Goal: Communication & Community: Ask a question

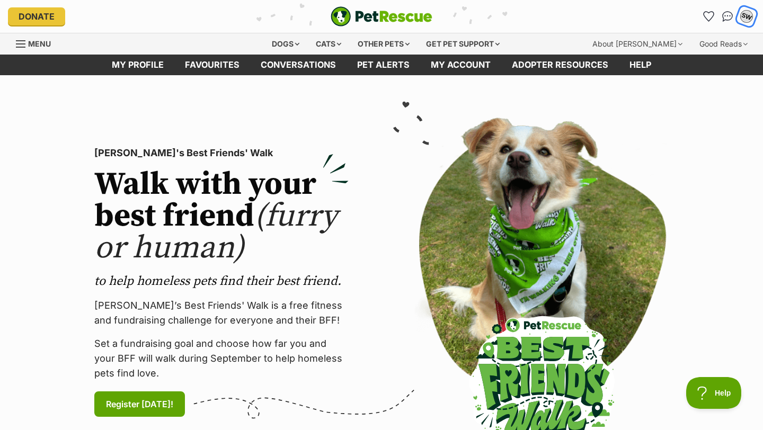
click at [743, 16] on div "SW" at bounding box center [747, 17] width 14 height 14
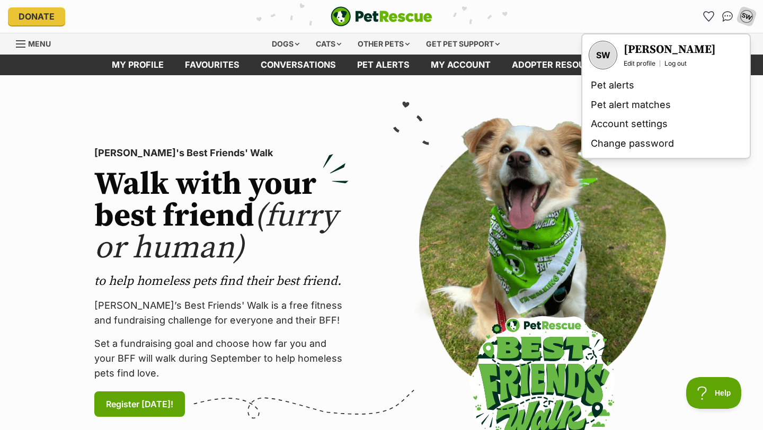
click at [650, 52] on h3 "[PERSON_NAME]" at bounding box center [670, 49] width 92 height 15
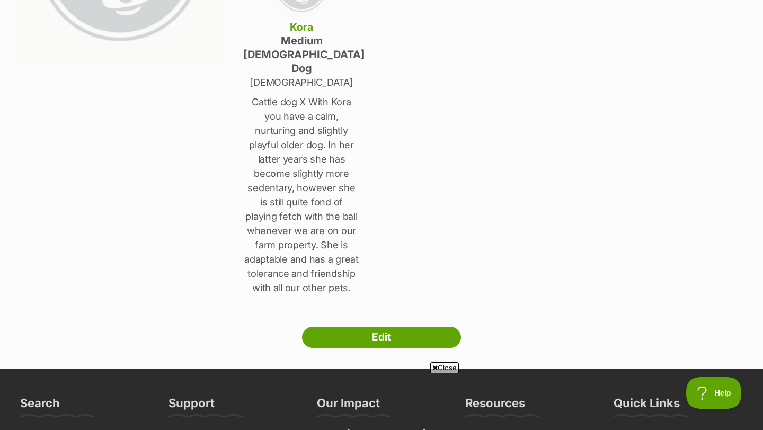
scroll to position [264, 0]
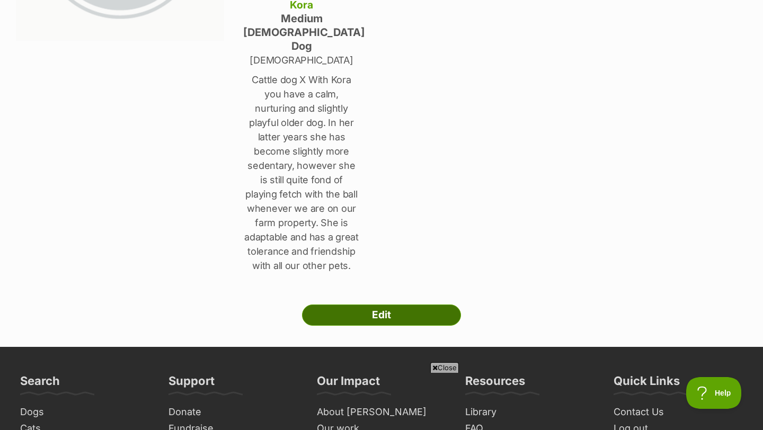
click at [414, 305] on link "Edit" at bounding box center [381, 315] width 159 height 21
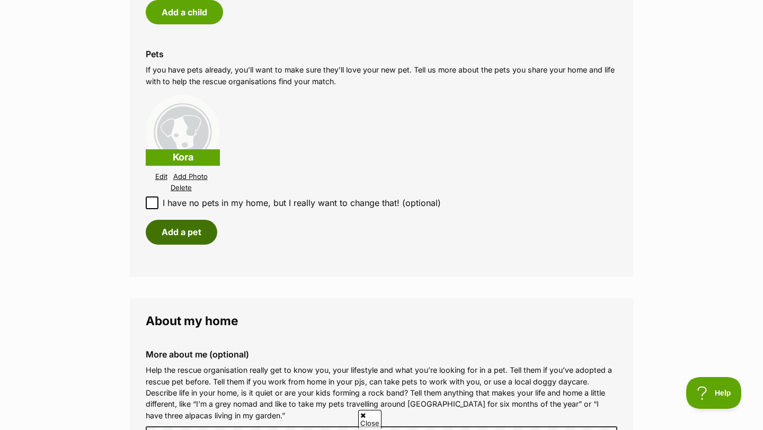
click at [190, 237] on button "Add a pet" at bounding box center [182, 232] width 72 height 24
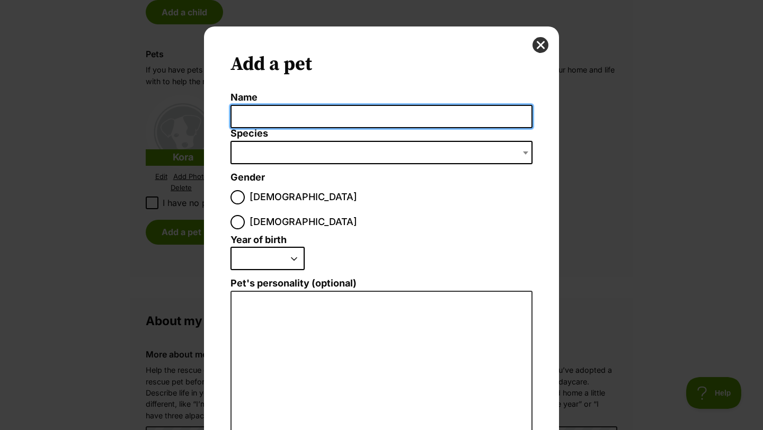
click at [282, 105] on input "Name" at bounding box center [382, 117] width 302 height 24
type input "Ronald"
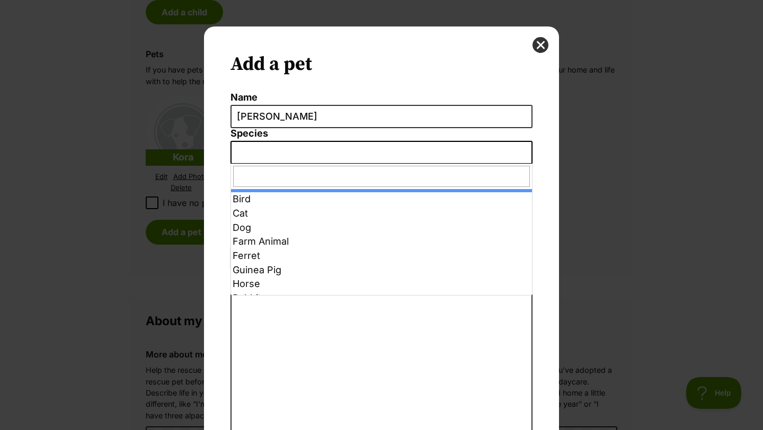
click at [304, 154] on span "Dialog Window - Close (Press escape to close)" at bounding box center [382, 152] width 302 height 23
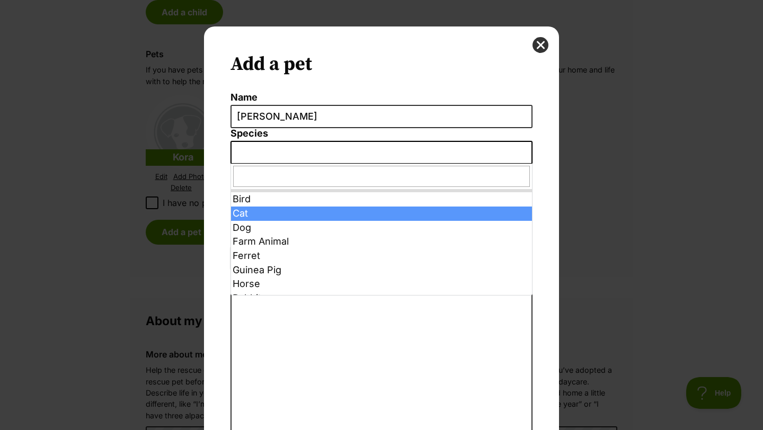
select select "2"
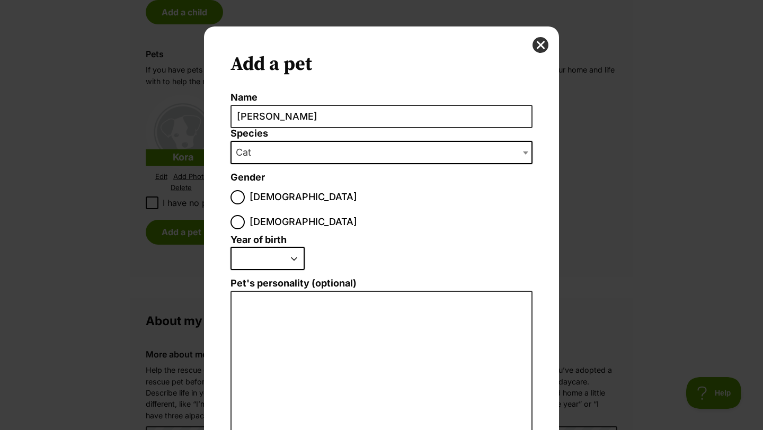
click at [245, 202] on label "Male" at bounding box center [294, 197] width 127 height 14
click at [245, 202] on input "Male" at bounding box center [238, 197] width 14 height 14
radio input "true"
click at [246, 247] on select "2025 2024 2023 2022 2021 2020 2019 2018 2017 2016 2015 2014 2013 2012 2011 2010…" at bounding box center [268, 258] width 74 height 23
select select "2024"
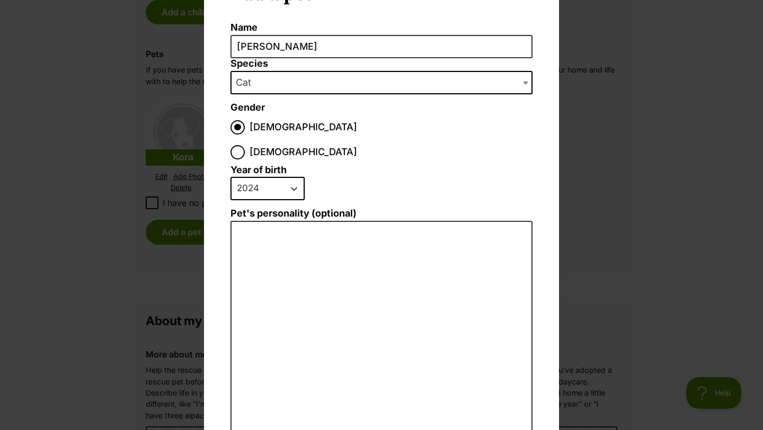
scroll to position [72, 0]
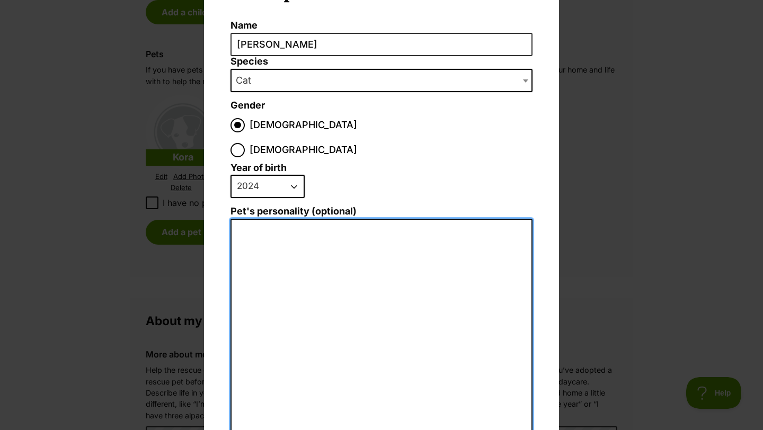
click at [337, 219] on textarea "Pet's personality (optional)" at bounding box center [382, 335] width 302 height 232
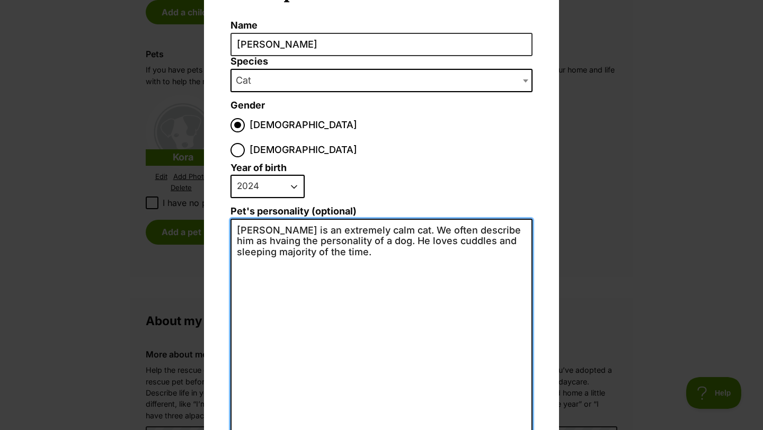
scroll to position [0, 0]
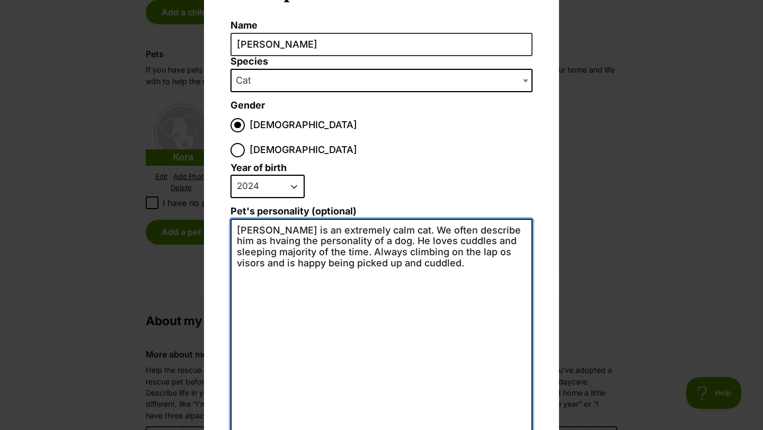
click at [250, 219] on textarea "Ronald is an extremely calm cat. We often describe him as hvaing the personalit…" at bounding box center [382, 335] width 302 height 232
click at [348, 275] on textarea "Ronald is an extremely calm cat. We often describe him as having the personalit…" at bounding box center [382, 335] width 302 height 232
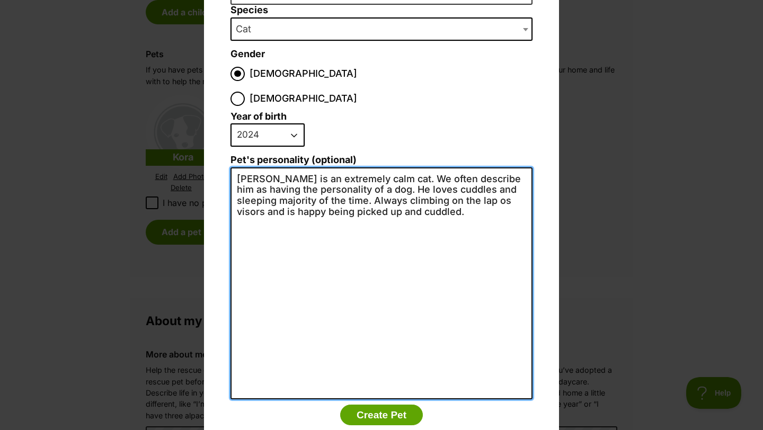
scroll to position [136, 0]
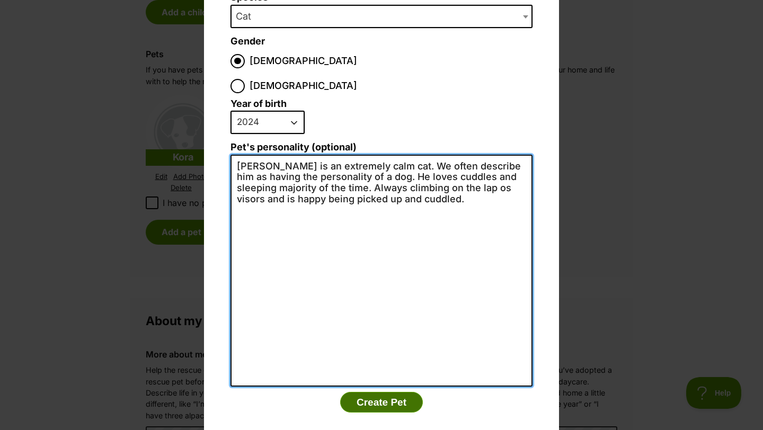
type textarea "Ronald is an extremely calm cat. We often describe him as having the personalit…"
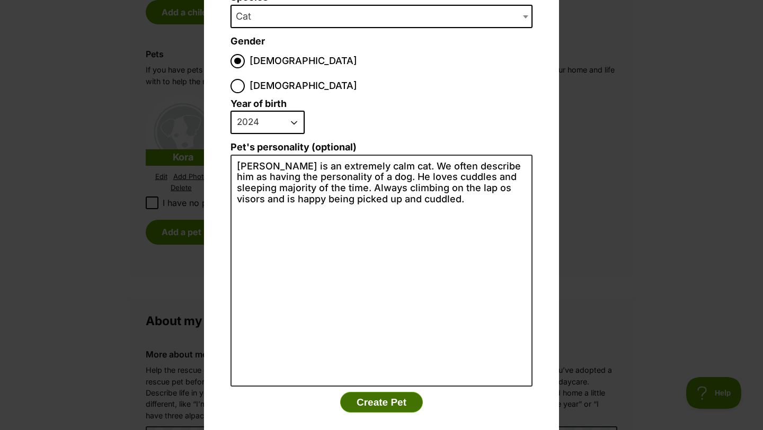
click at [381, 392] on button "Create Pet" at bounding box center [381, 402] width 83 height 21
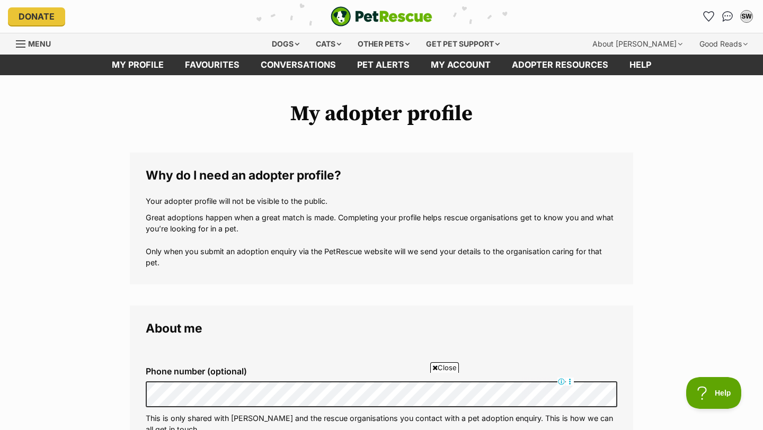
scroll to position [996, 0]
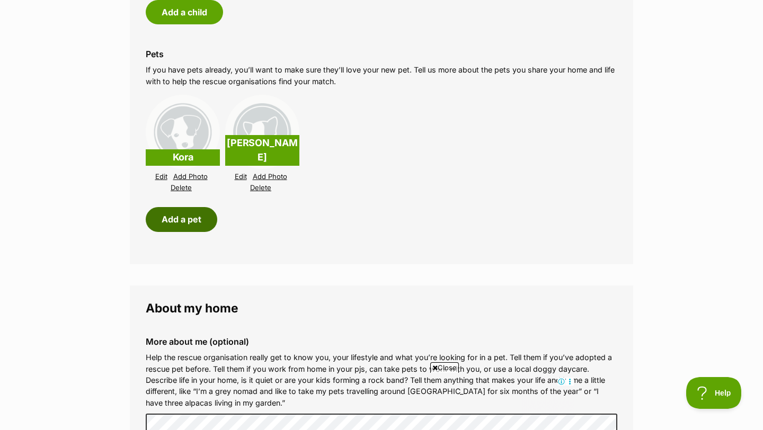
click at [192, 226] on button "Add a pet" at bounding box center [182, 219] width 72 height 24
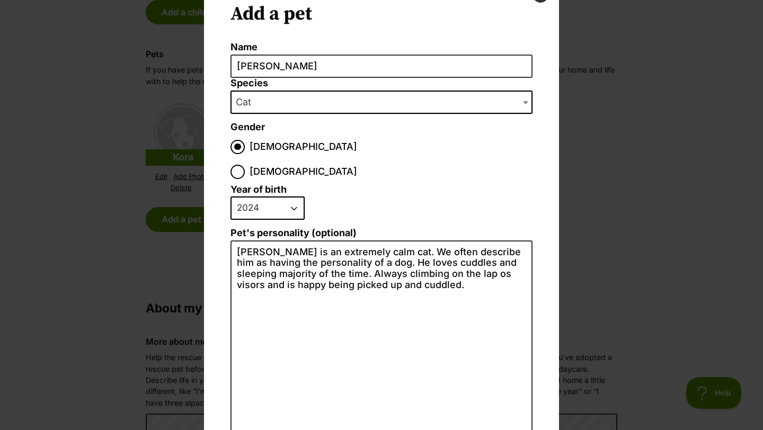
scroll to position [42, 0]
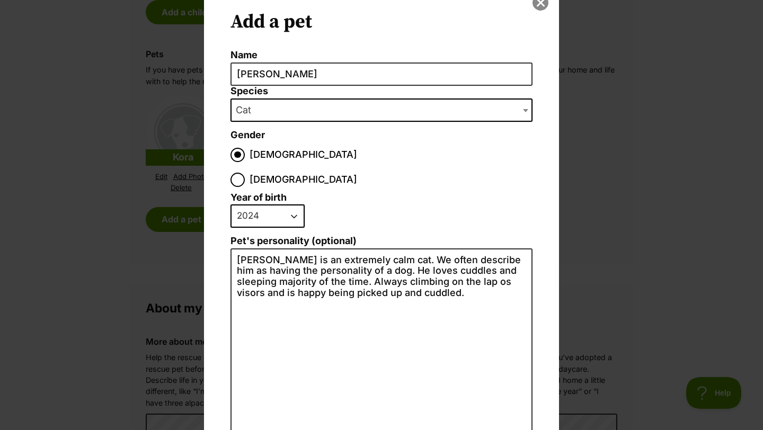
click at [538, 5] on button "close" at bounding box center [541, 3] width 16 height 16
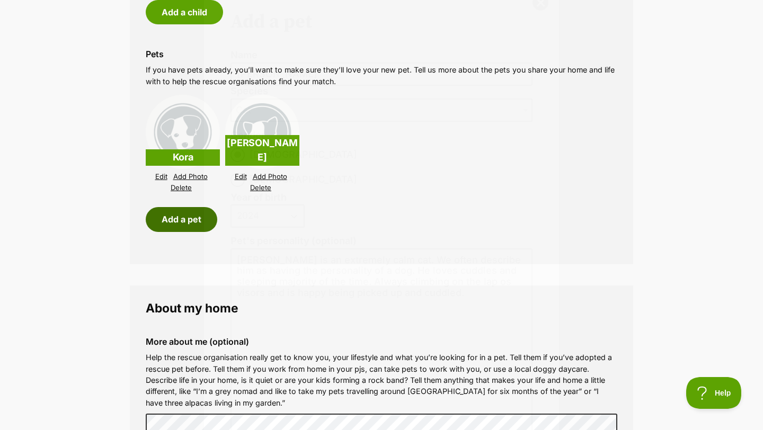
scroll to position [996, 0]
click at [179, 217] on button "Add a pet" at bounding box center [182, 219] width 72 height 24
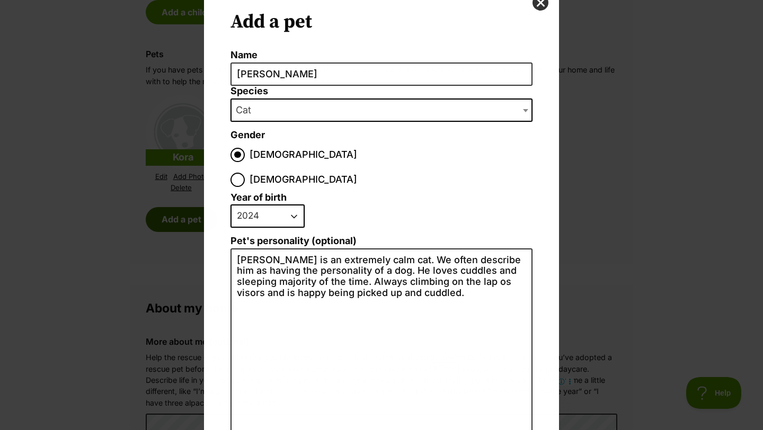
scroll to position [0, 0]
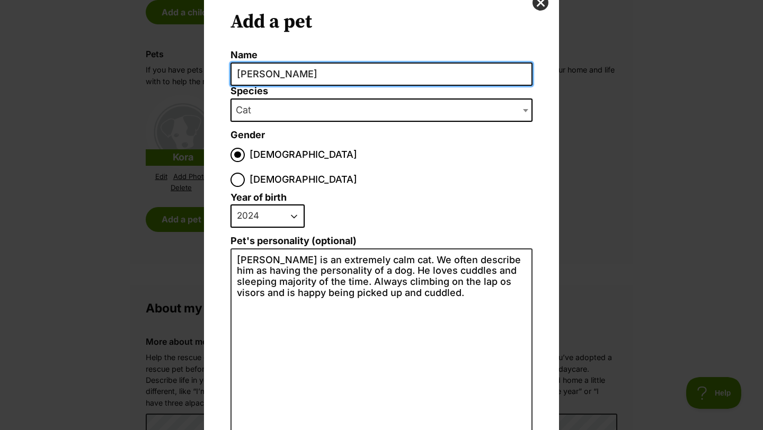
drag, startPoint x: 296, startPoint y: 67, endPoint x: 216, endPoint y: 74, distance: 80.3
click at [216, 74] on div "Add a pet Name Ronald Species Bird Cat Dog Farm Animal Ferret Guinea Pig Horse …" at bounding box center [381, 266] width 355 height 565
drag, startPoint x: 283, startPoint y: 67, endPoint x: 298, endPoint y: 73, distance: 16.9
click at [298, 72] on input "Ronald" at bounding box center [382, 75] width 302 height 24
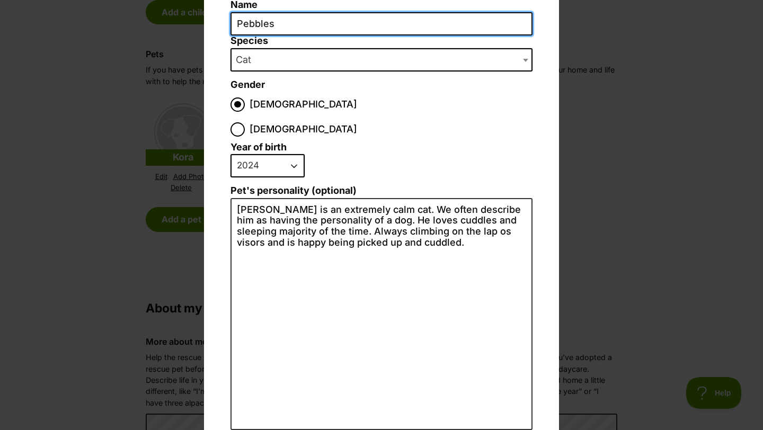
scroll to position [80, 0]
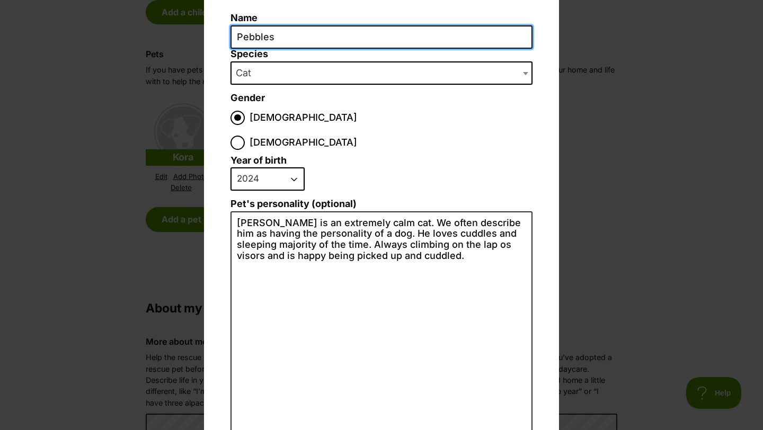
type input "Pebbles"
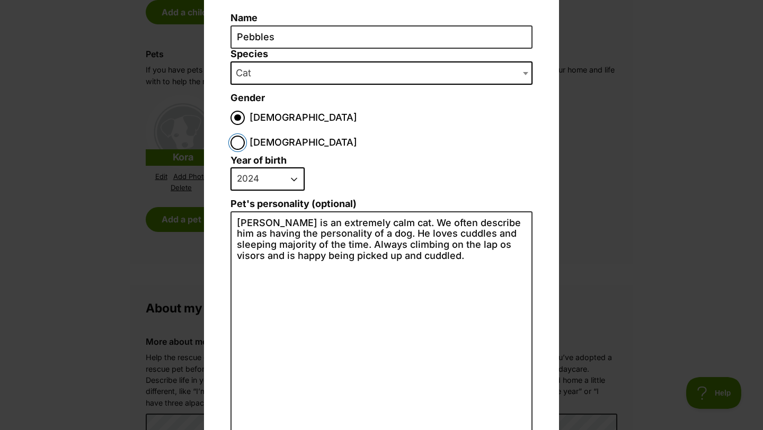
click at [245, 136] on input "Female" at bounding box center [238, 143] width 14 height 14
radio input "true"
click at [283, 170] on li "2025 2024 2023 2022 2021 2020 2019 2018 2017 2016 2015 2014 2013 2012 2011 2010…" at bounding box center [379, 183] width 297 height 31
click at [269, 168] on select "2025 2024 2023 2022 2021 2020 2019 2018 2017 2016 2015 2014 2013 2012 2011 2010…" at bounding box center [268, 179] width 74 height 23
select select "2019"
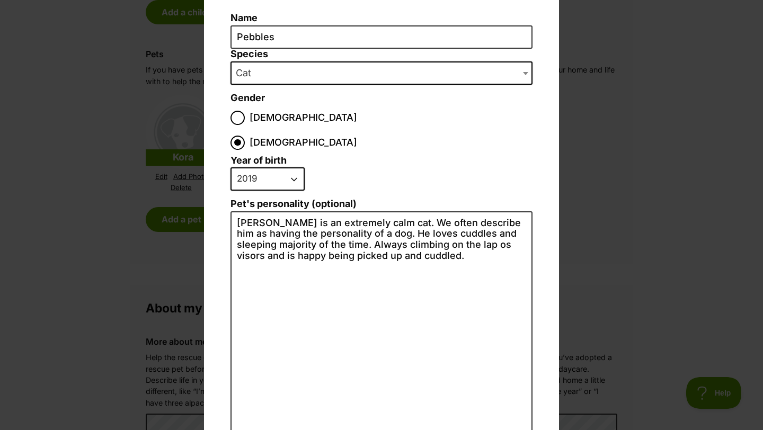
scroll to position [136, 0]
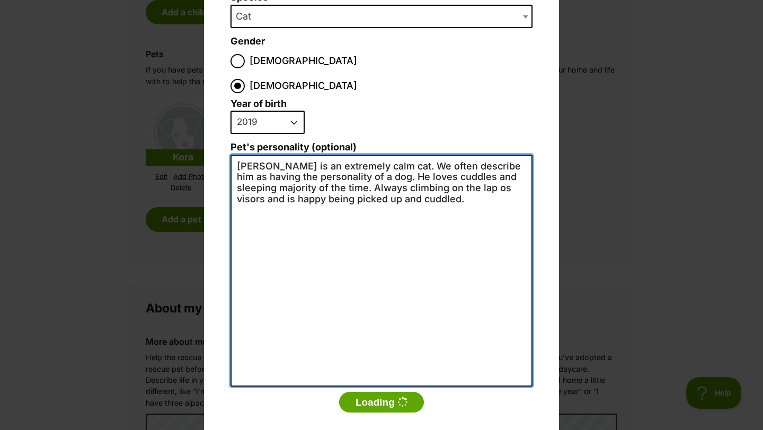
drag, startPoint x: 442, startPoint y: 203, endPoint x: 213, endPoint y: 142, distance: 237.4
click at [212, 142] on div "Add a pet Name Pebbles Species Bird Cat Dog Farm Animal Ferret Guinea Pig Horse…" at bounding box center [381, 172] width 355 height 565
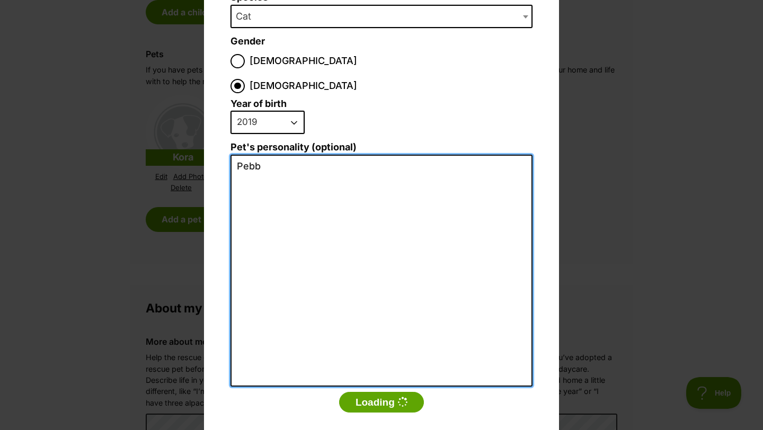
scroll to position [0, 0]
drag, startPoint x: 451, startPoint y: 170, endPoint x: 445, endPoint y: 144, distance: 27.1
click at [445, 155] on textarea "Pebbles is a very loving and active cat. She is always on the go but is" at bounding box center [382, 271] width 302 height 232
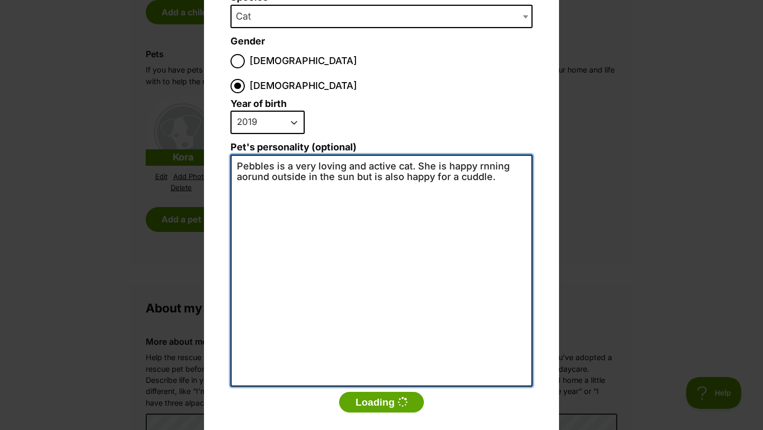
click at [483, 155] on textarea "Pebbles is a very loving and active cat. She is happy rnning aorund outside in …" at bounding box center [382, 271] width 302 height 232
click at [254, 155] on textarea "Pebbles is a very loving and active cat. She is happy running aorund outside in…" at bounding box center [382, 271] width 302 height 232
click at [472, 168] on textarea "Pebbles is a very loving and active cat. She is happy running arund outside in …" at bounding box center [382, 271] width 302 height 232
click at [245, 155] on textarea "Pebbles is a very loving and active cat. She is happy running arund outside in …" at bounding box center [382, 271] width 302 height 232
click at [404, 186] on textarea "Pebbles is a very loving and active cat. She is happy running around outside in…" at bounding box center [382, 271] width 302 height 232
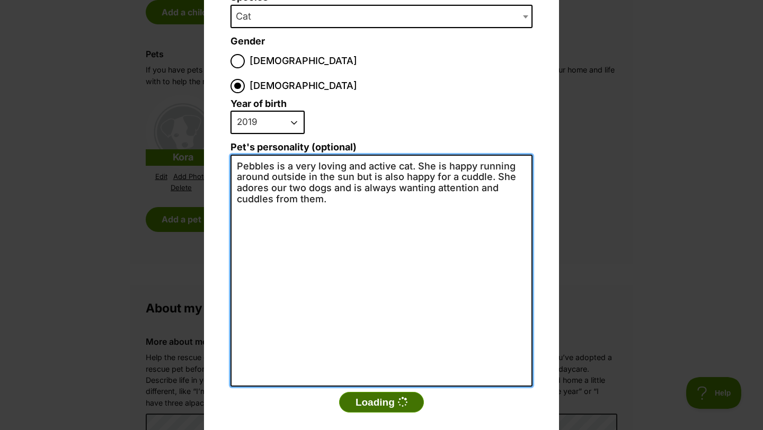
type textarea "Pebbles is a very loving and active cat. She is happy running around outside in…"
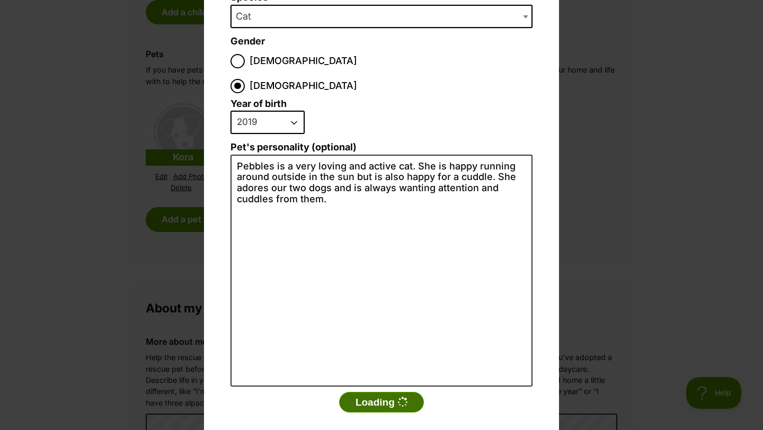
click at [387, 392] on button "Loading" at bounding box center [381, 402] width 85 height 21
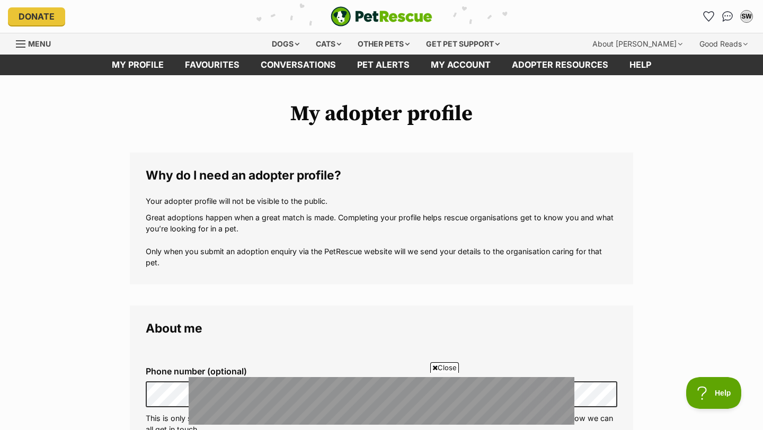
scroll to position [996, 0]
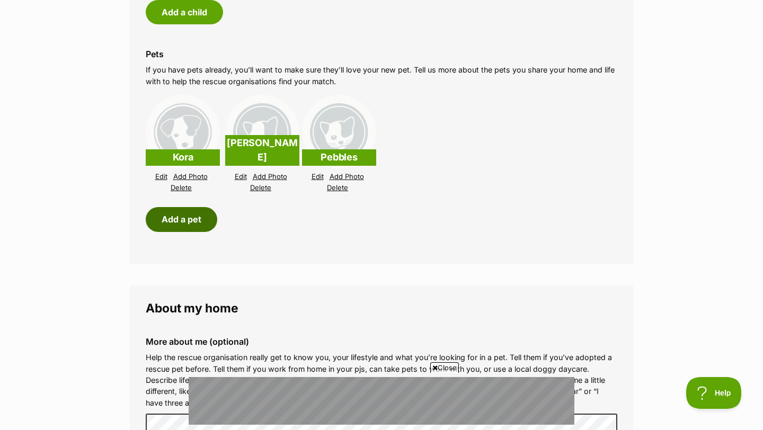
click at [187, 222] on button "Add a pet" at bounding box center [182, 219] width 72 height 24
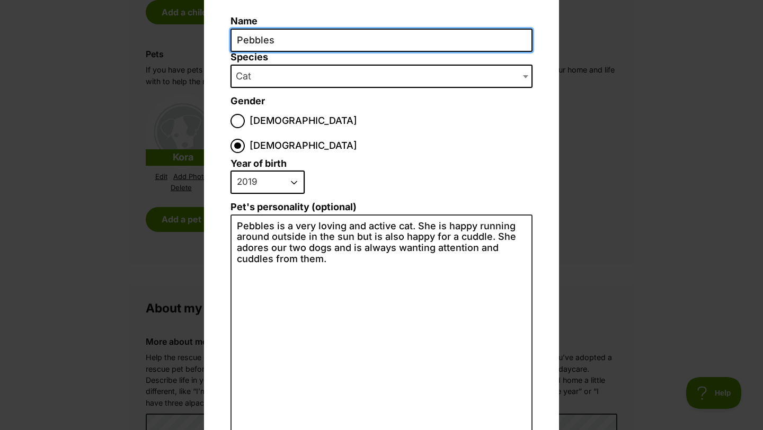
scroll to position [0, 0]
drag, startPoint x: 287, startPoint y: 42, endPoint x: 204, endPoint y: 42, distance: 83.8
click at [205, 42] on div "Add a pet Name Pebbles Species Bird Cat Dog Farm Animal Ferret Guinea Pig Horse…" at bounding box center [381, 232] width 355 height 565
type input "Emmett"
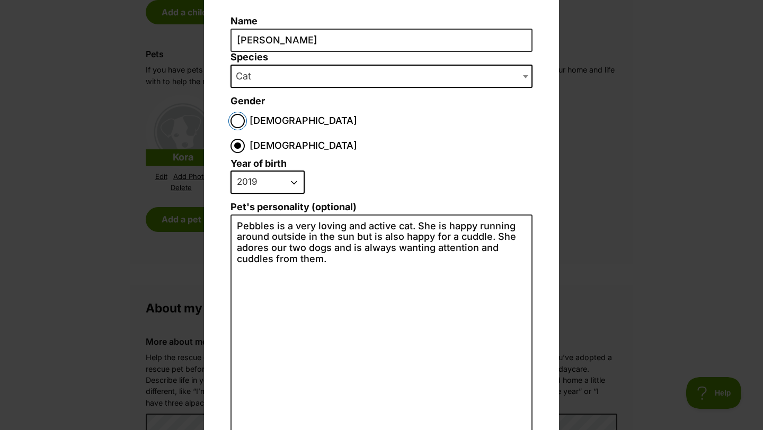
click at [237, 124] on input "Male" at bounding box center [238, 121] width 14 height 14
radio input "true"
click at [270, 171] on select "2025 2024 2023 2022 2021 2020 2019 2018 2017 2016 2015 2014 2013 2012 2011 2010…" at bounding box center [268, 182] width 74 height 23
select select "2017"
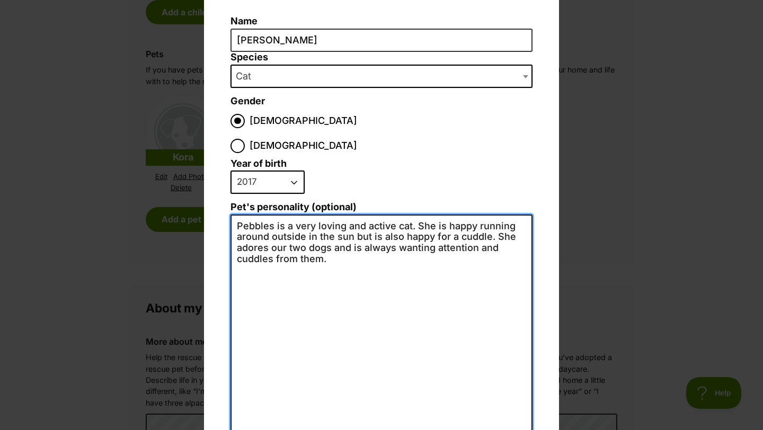
drag, startPoint x: 351, startPoint y: 250, endPoint x: 209, endPoint y: 187, distance: 155.2
click at [209, 187] on div "Add a pet Name Emmett Species Bird Cat Dog Farm Animal Ferret Guinea Pig Horse …" at bounding box center [381, 232] width 355 height 565
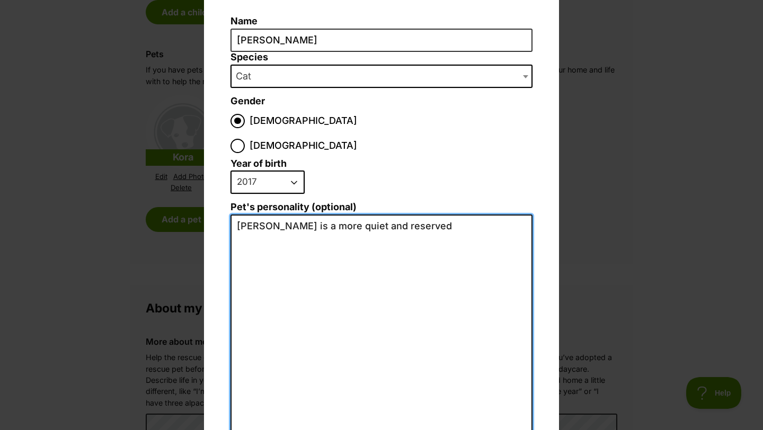
click at [287, 215] on textarea "Emmett is a more quiet and reserved" at bounding box center [382, 331] width 302 height 232
click at [433, 215] on textarea "Emmett is more quiet and reserved" at bounding box center [382, 331] width 302 height 232
click at [321, 215] on textarea "Emmett is more quiet and reserved of our pets. He loves meal time and grooming …" at bounding box center [382, 331] width 302 height 232
click at [401, 216] on textarea "Emmett is more quiet and reserved of our pets. He loves meal time and grooming …" at bounding box center [382, 331] width 302 height 232
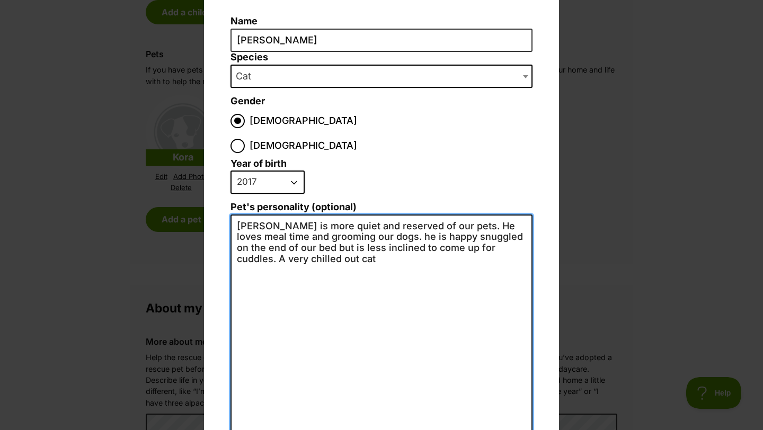
drag, startPoint x: 451, startPoint y: 243, endPoint x: 486, endPoint y: 224, distance: 39.4
click at [486, 224] on textarea "Emmett is more quiet and reserved of our pets. He loves meal time and grooming …" at bounding box center [382, 331] width 302 height 232
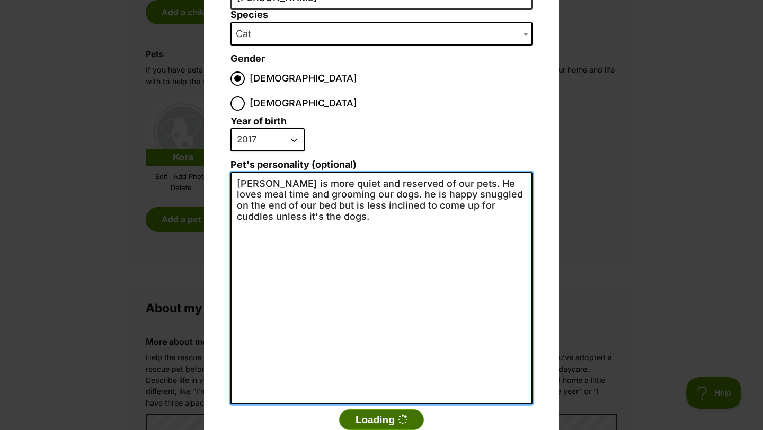
type textarea "Emmett is more quiet and reserved of our pets. He loves meal time and grooming …"
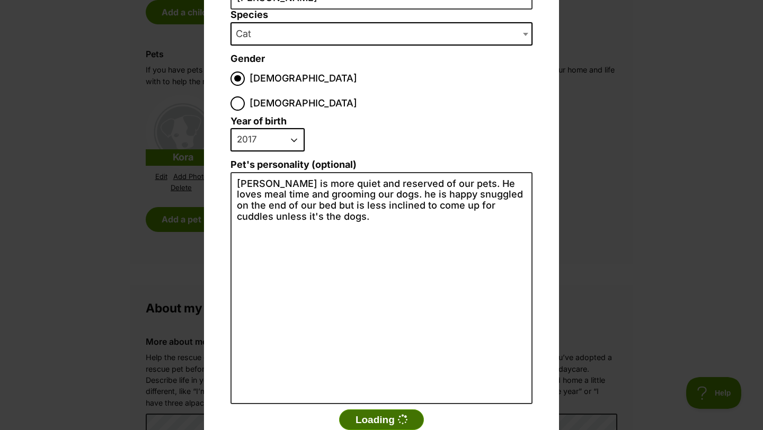
click at [368, 410] on button "Loading" at bounding box center [381, 420] width 85 height 21
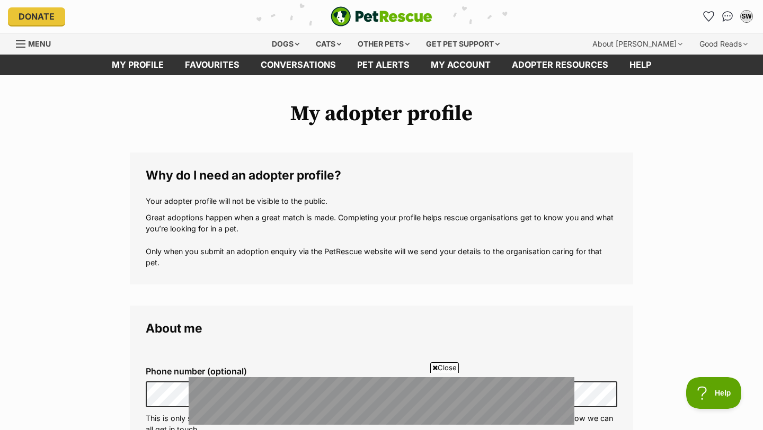
scroll to position [996, 0]
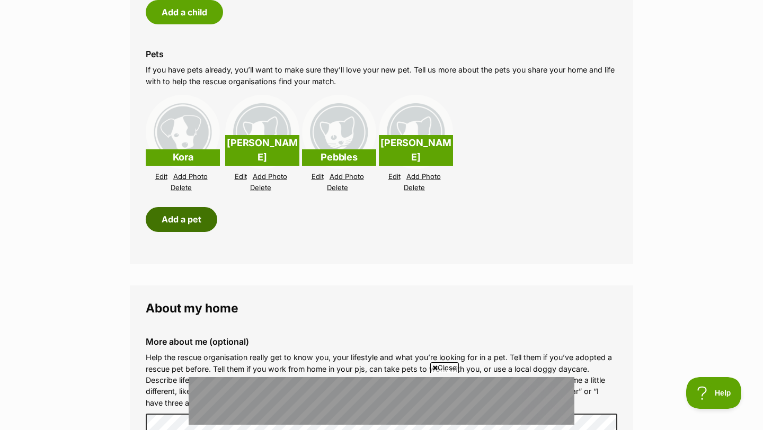
click at [198, 226] on button "Add a pet" at bounding box center [182, 219] width 72 height 24
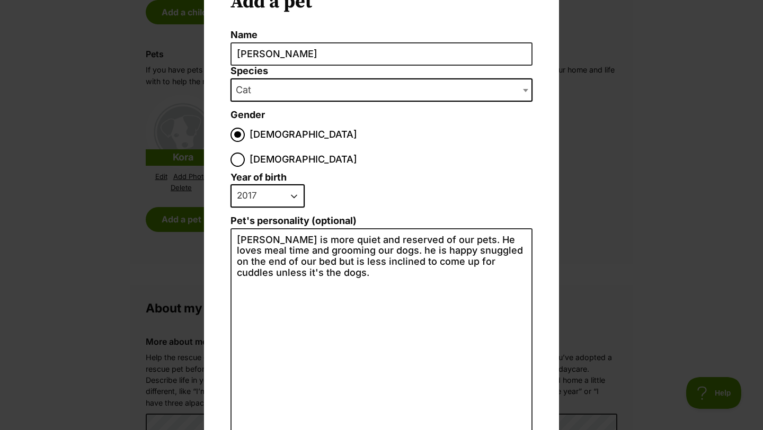
scroll to position [52, 0]
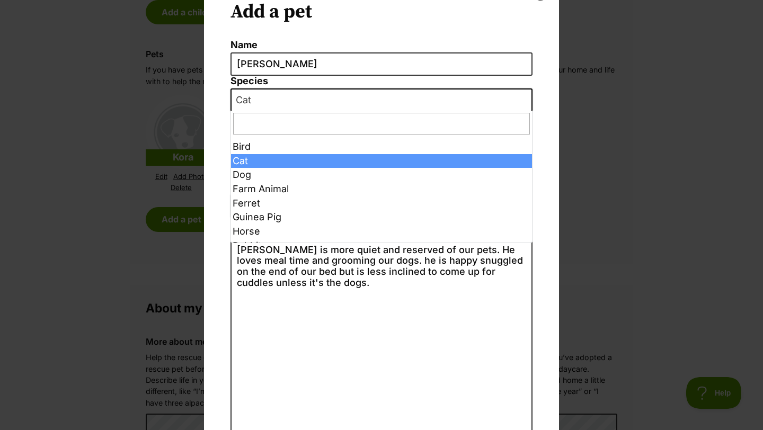
click at [267, 111] on div "Add a pet Name Emmett Species Bird Cat Dog Farm Animal Ferret Guinea Pig Horse …" at bounding box center [381, 215] width 763 height 430
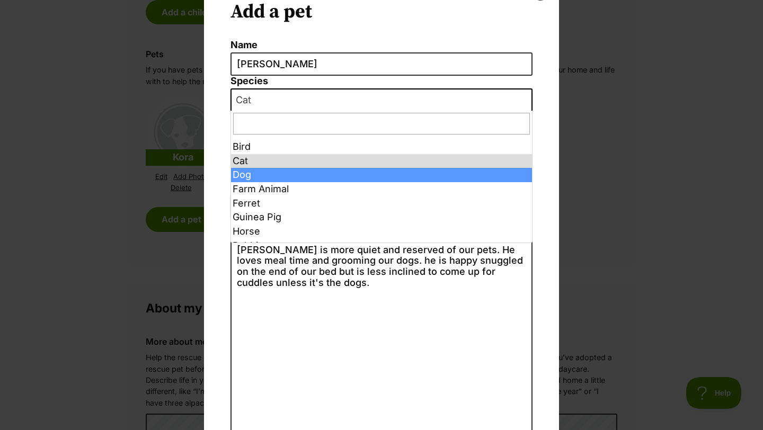
select select "1"
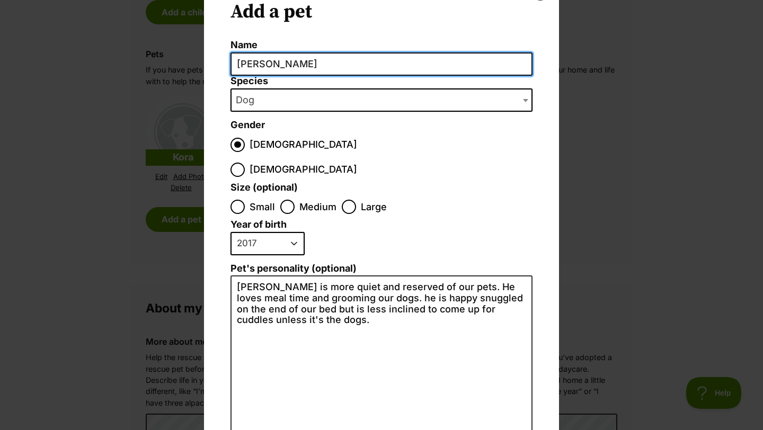
drag, startPoint x: 283, startPoint y: 59, endPoint x: 212, endPoint y: 62, distance: 71.1
click at [212, 61] on div "Add a pet Name Emmett Species Bird Cat Dog Farm Animal Ferret Guinea Pig Horse …" at bounding box center [381, 275] width 355 height 603
type input "Bunni"
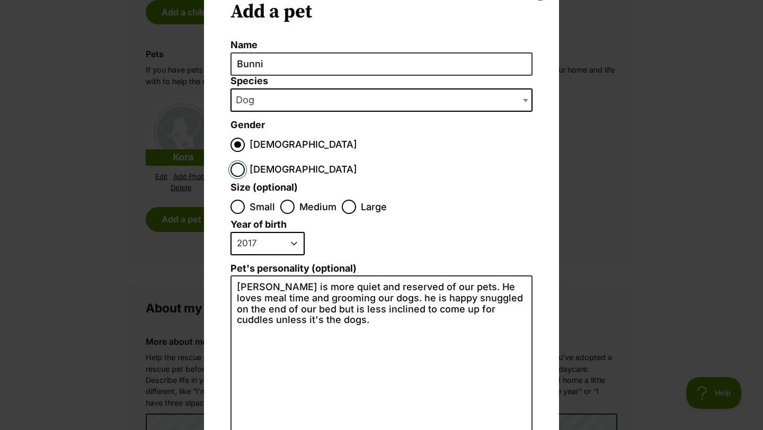
click at [245, 163] on input "Female" at bounding box center [238, 170] width 14 height 14
radio input "true"
click at [288, 200] on input "Medium" at bounding box center [287, 207] width 14 height 14
radio input "true"
click at [354, 200] on input "Large" at bounding box center [349, 207] width 14 height 14
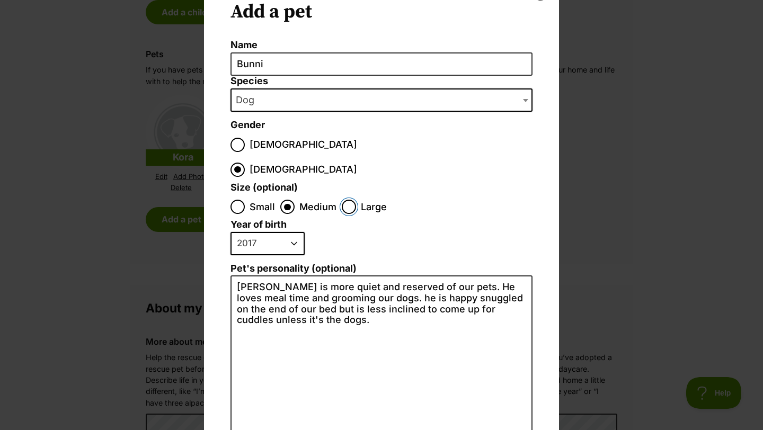
radio input "true"
click at [283, 232] on select "2025 2024 2023 2022 2021 2020 2019 2018 2017 2016 2015 2014 2013 2012 2011 2010…" at bounding box center [268, 243] width 74 height 23
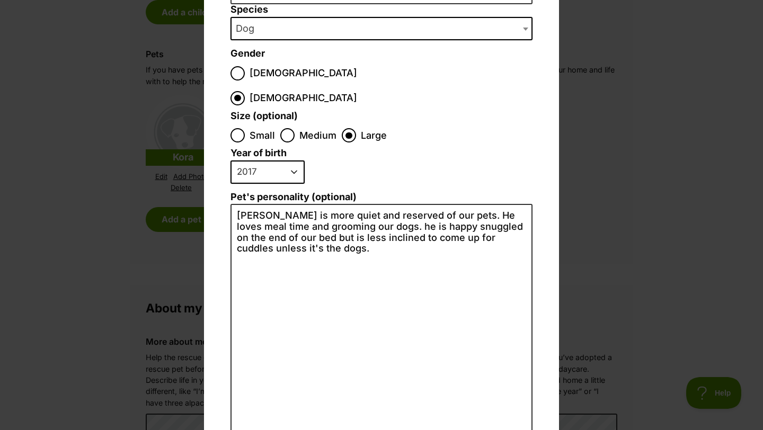
scroll to position [128, 0]
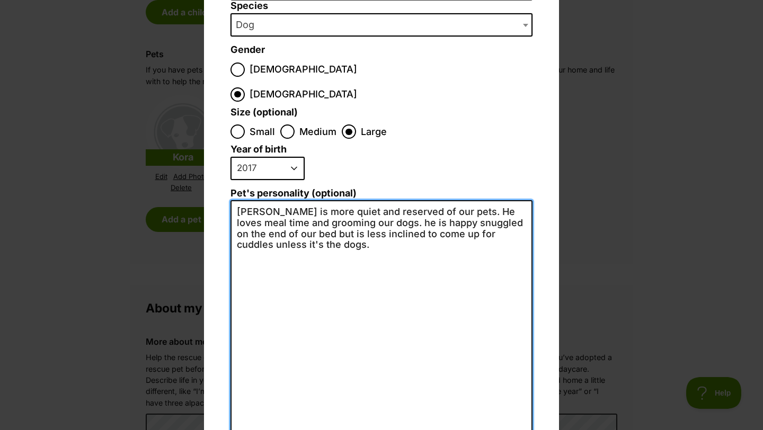
drag, startPoint x: 314, startPoint y: 229, endPoint x: 227, endPoint y: 180, distance: 99.7
click at [227, 180] on div "Add a pet Name Bunni Species Bird Cat Dog Farm Animal Ferret Guinea Pig Horse R…" at bounding box center [381, 200] width 355 height 603
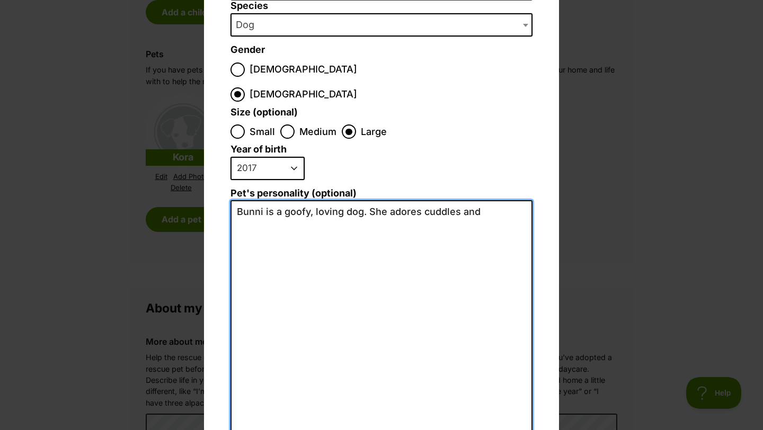
scroll to position [0, 0]
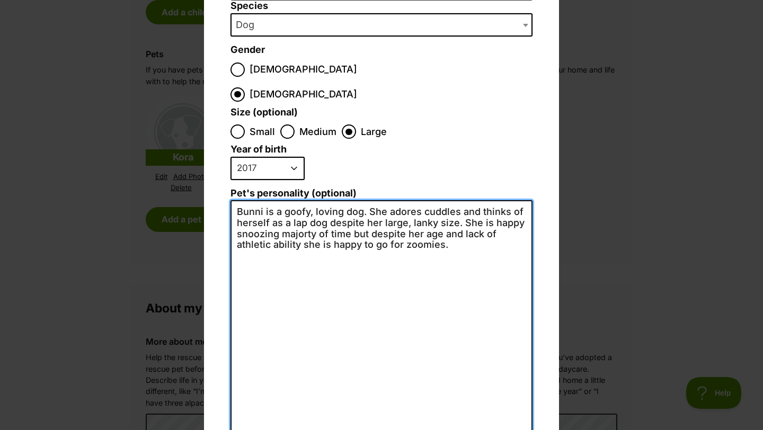
click at [297, 209] on textarea "Bunni is a goofy, loving dog. She adores cuddles and thinks of herself as a lap…" at bounding box center [382, 316] width 302 height 232
click at [307, 210] on textarea "Bunni is a goofy, loving dog. She adores cuddles and thinks of herself as a lap…" at bounding box center [382, 316] width 302 height 232
click at [453, 243] on textarea "Bunni is a goofy, loving dog. She adores cuddles and thinks of herself as a lap…" at bounding box center [382, 316] width 302 height 232
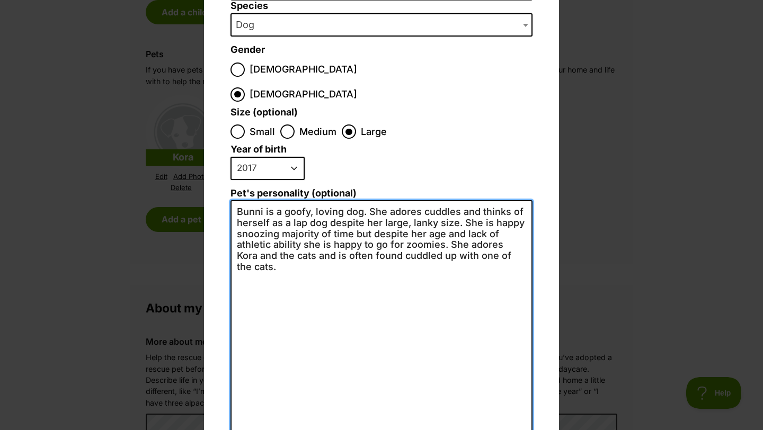
type textarea "Bunni is a goofy, loving dog. She adores cuddles and thinks of herself as a lap…"
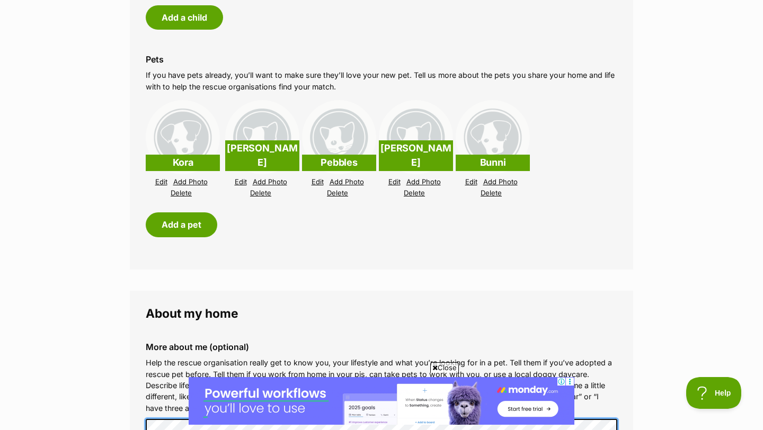
scroll to position [981, 0]
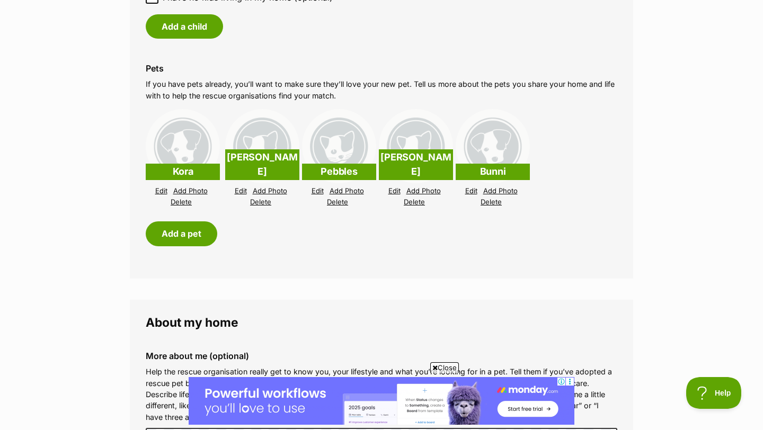
click at [263, 149] on img at bounding box center [262, 146] width 74 height 74
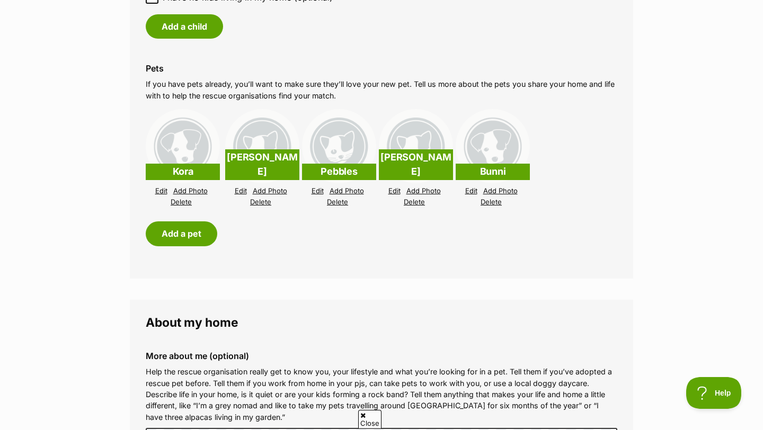
click at [267, 172] on p "Ronald" at bounding box center [262, 164] width 74 height 31
click at [239, 190] on link "Edit" at bounding box center [241, 191] width 12 height 8
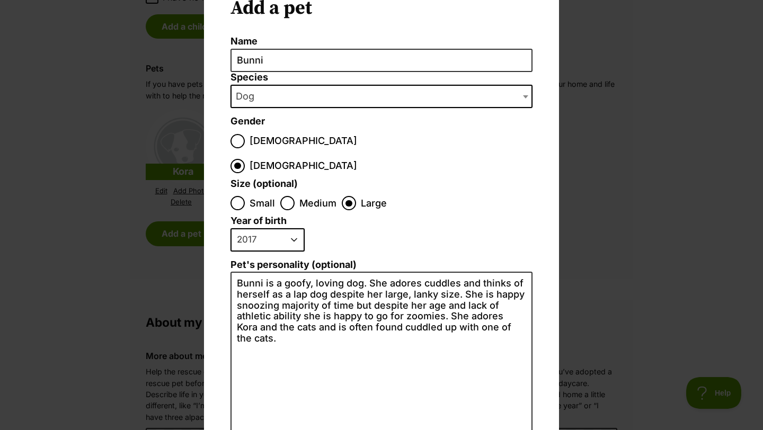
scroll to position [43, 0]
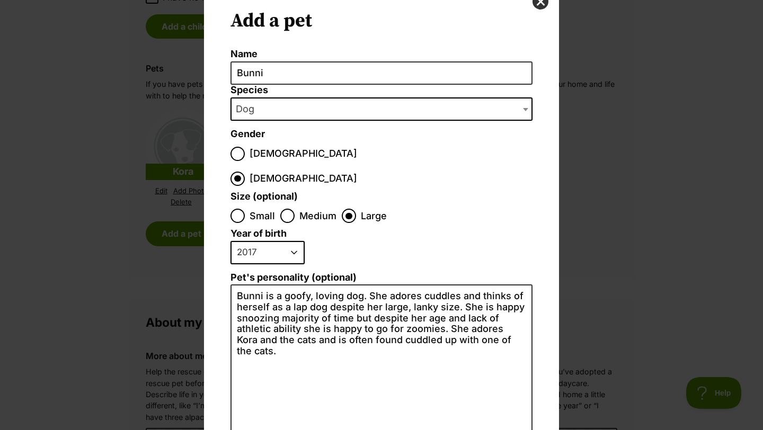
click at [585, 190] on div "Add a pet Name Bunni Species Bird Cat Dog Farm Animal Ferret Guinea Pig Horse R…" at bounding box center [381, 215] width 763 height 430
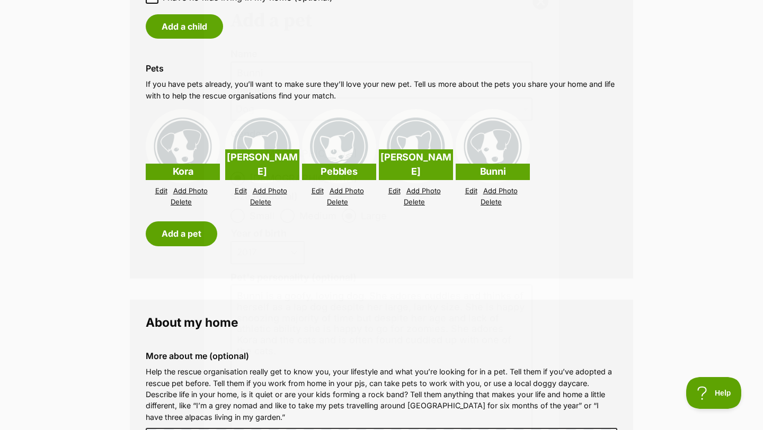
scroll to position [981, 0]
click at [316, 189] on link "Edit" at bounding box center [318, 191] width 12 height 8
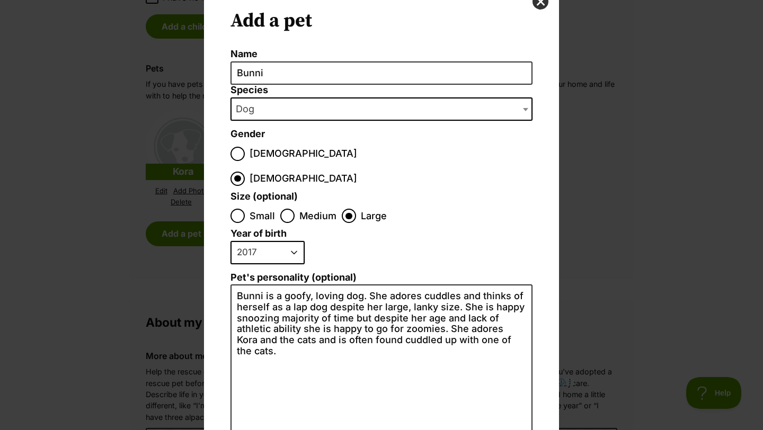
scroll to position [0, 0]
click at [536, 3] on button "close" at bounding box center [541, 2] width 16 height 16
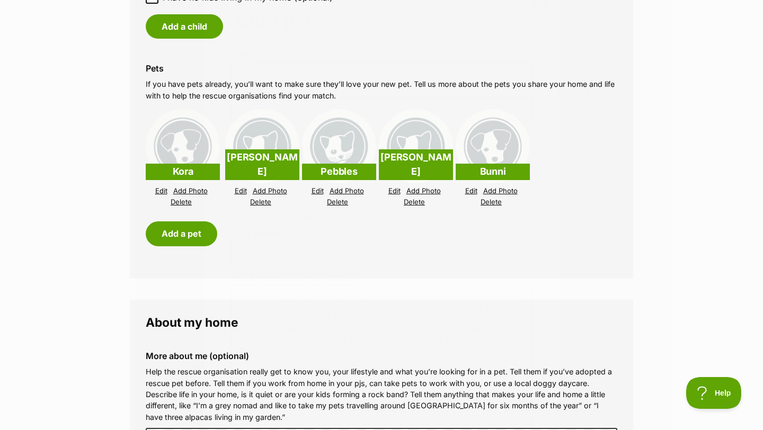
scroll to position [981, 0]
click at [245, 190] on link "Edit" at bounding box center [241, 191] width 12 height 8
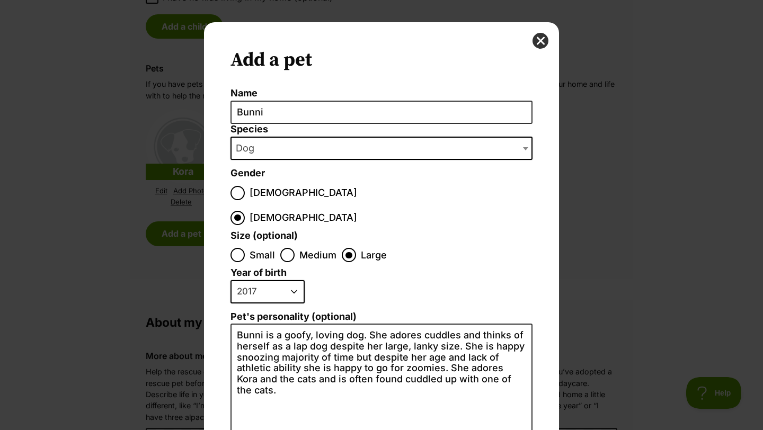
scroll to position [0, 0]
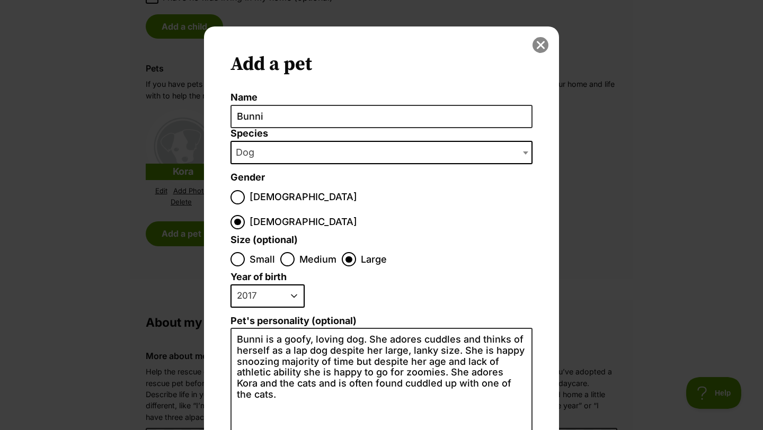
click at [535, 45] on button "close" at bounding box center [541, 45] width 16 height 16
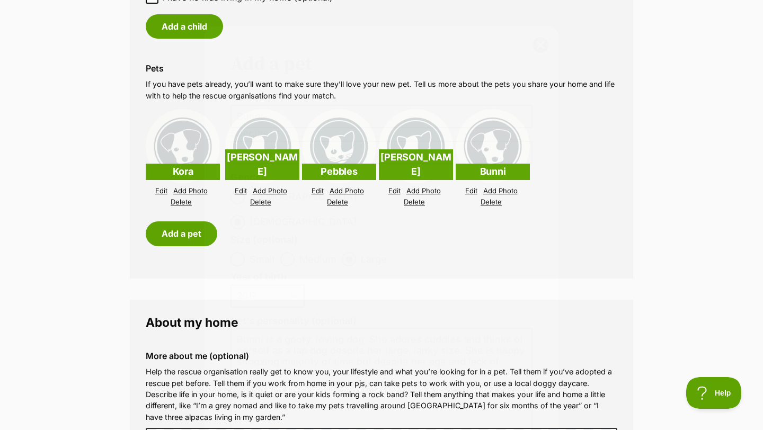
scroll to position [981, 0]
click at [161, 190] on link "Edit" at bounding box center [161, 191] width 12 height 8
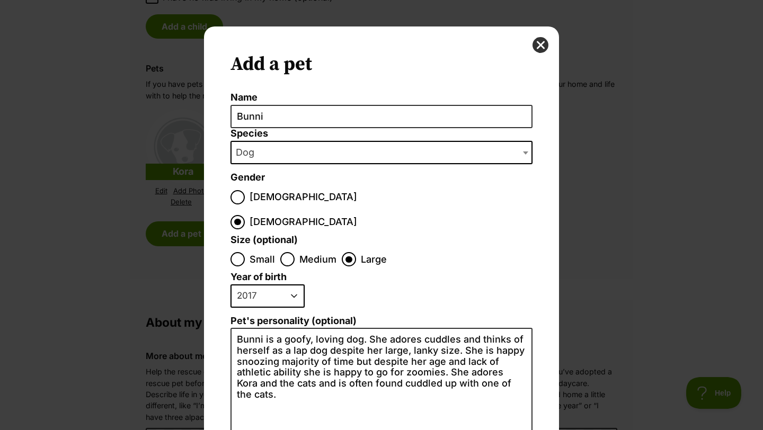
scroll to position [0, 0]
click at [540, 43] on button "close" at bounding box center [541, 45] width 16 height 16
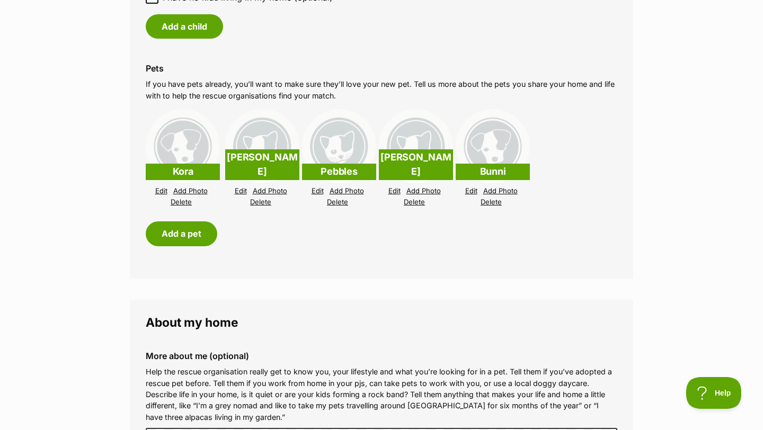
scroll to position [981, 0]
click at [162, 193] on link "Edit" at bounding box center [161, 191] width 12 height 8
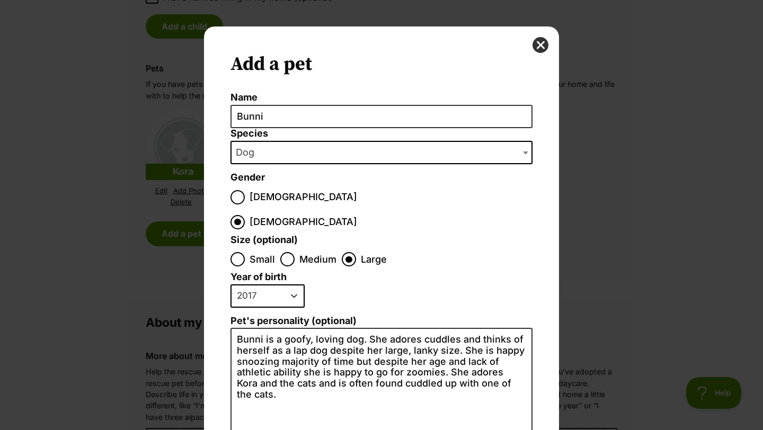
scroll to position [0, 0]
click at [544, 43] on button "close" at bounding box center [541, 45] width 16 height 16
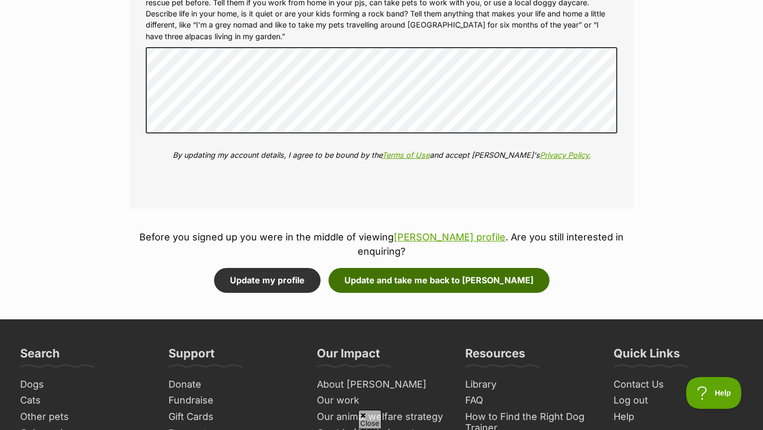
click at [408, 269] on button "Update and take me back to Abel" at bounding box center [439, 280] width 221 height 24
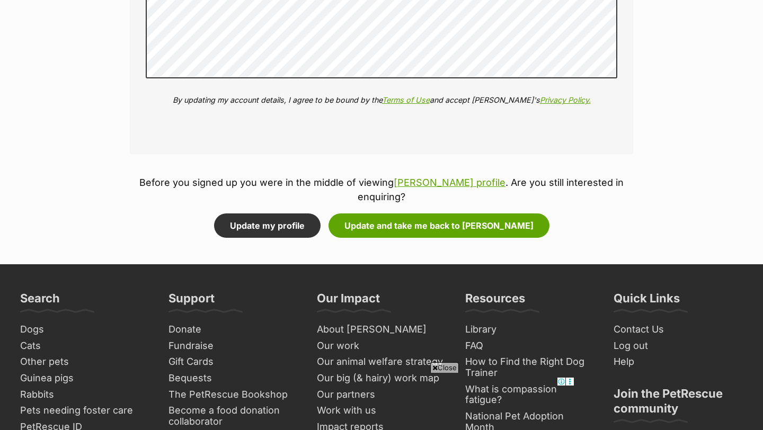
scroll to position [1453, 0]
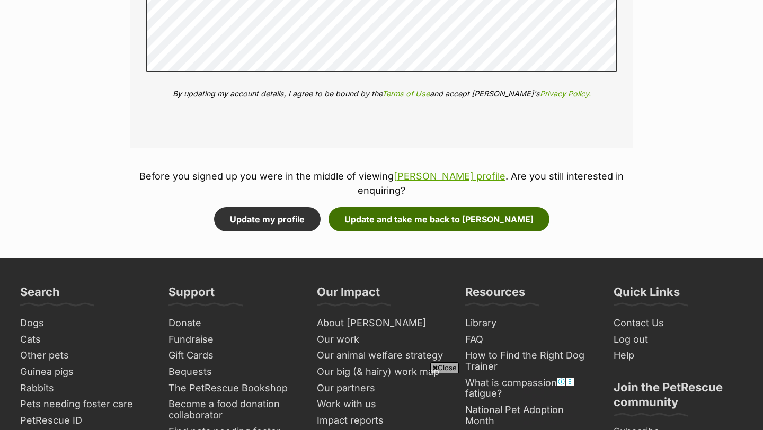
click at [391, 207] on button "Update and take me back to Abel" at bounding box center [439, 219] width 221 height 24
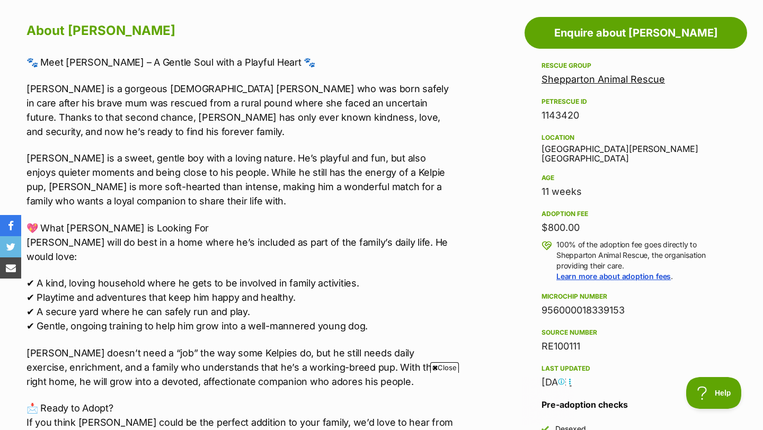
scroll to position [573, 0]
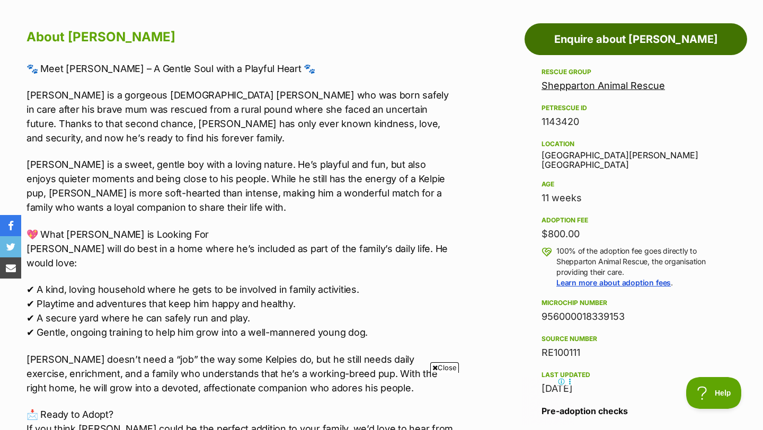
click at [574, 51] on link "Enquire about Abel" at bounding box center [636, 39] width 223 height 32
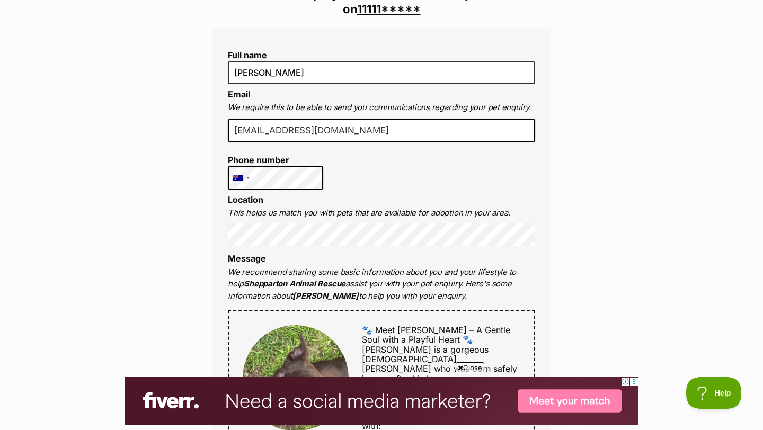
scroll to position [275, 0]
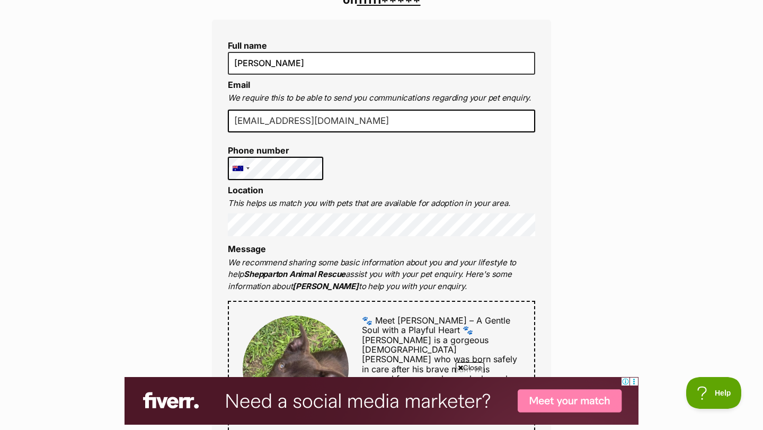
click at [394, 160] on div "Full name Sarah Willis Email We require this to be able to send you communicati…" at bounding box center [381, 381] width 339 height 723
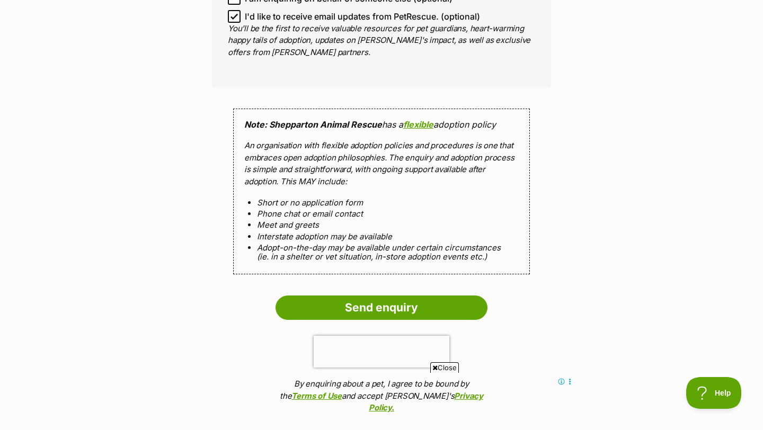
scroll to position [936, 0]
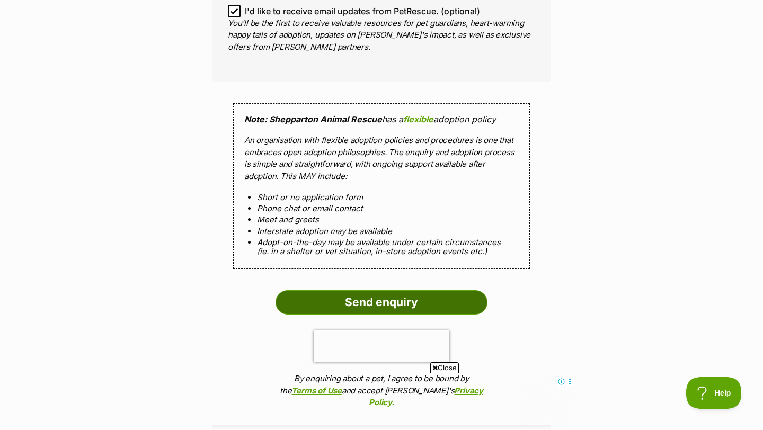
click at [380, 291] on input "Send enquiry" at bounding box center [382, 303] width 212 height 24
